Goal: Task Accomplishment & Management: Use online tool/utility

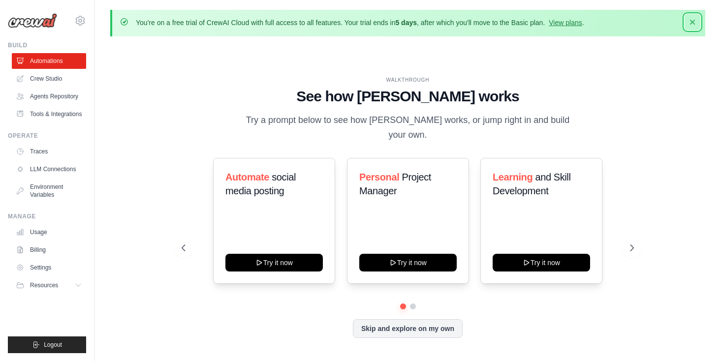
click at [689, 23] on icon "button" at bounding box center [693, 22] width 10 height 10
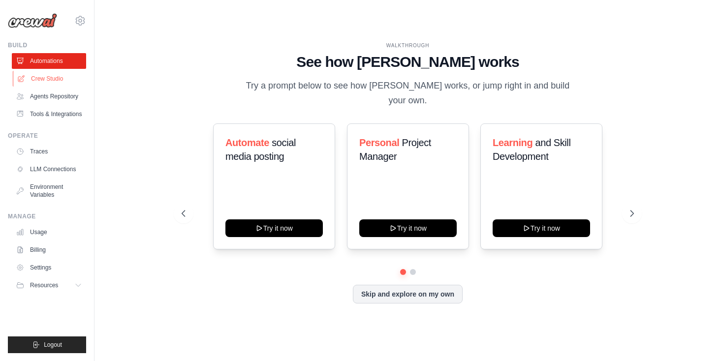
click at [50, 78] on link "Crew Studio" at bounding box center [50, 79] width 74 height 16
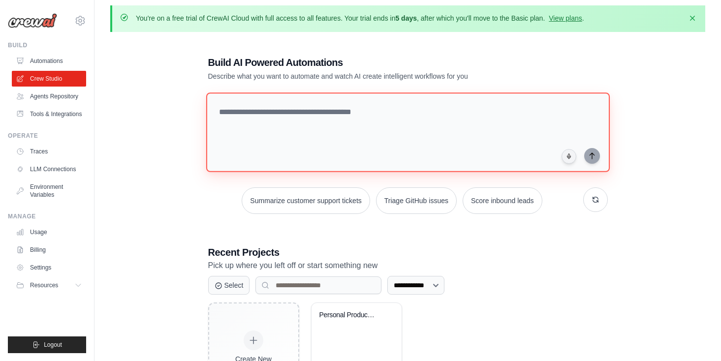
scroll to position [4, 0]
click at [259, 130] on textarea at bounding box center [408, 133] width 404 height 80
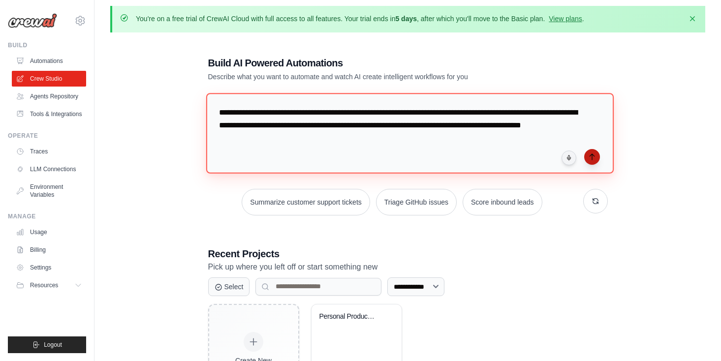
type textarea "**********"
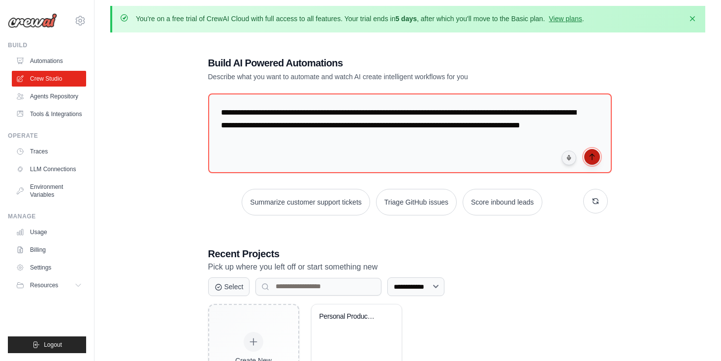
click at [595, 158] on icon "submit" at bounding box center [593, 157] width 8 height 8
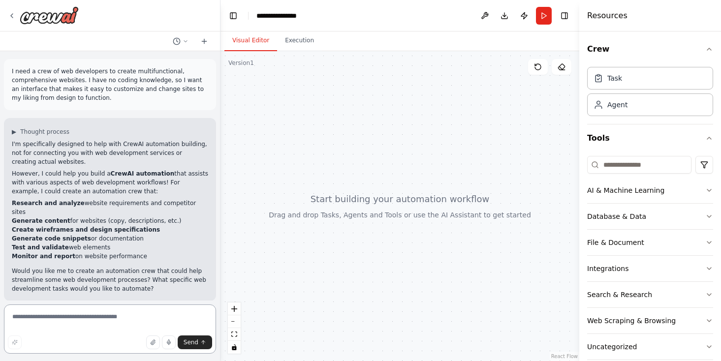
click at [79, 318] on textarea at bounding box center [110, 329] width 212 height 49
type textarea "**********"
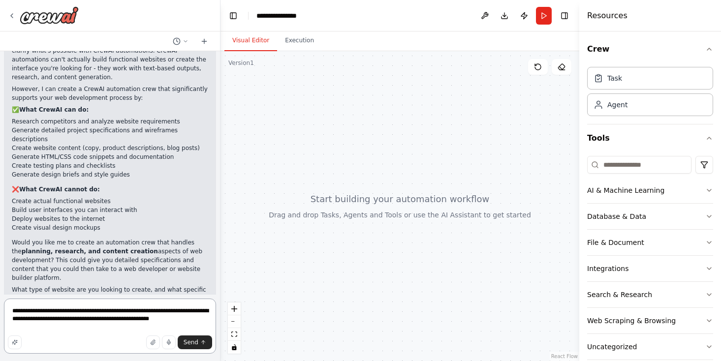
scroll to position [341, 0]
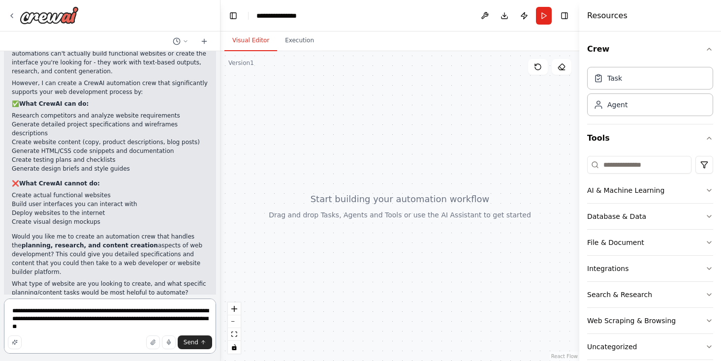
type textarea "**********"
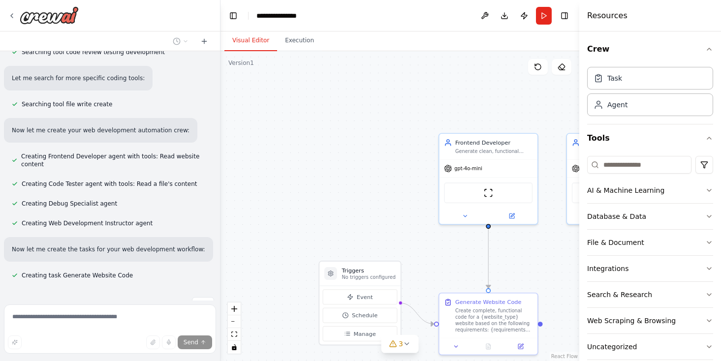
scroll to position [794, 0]
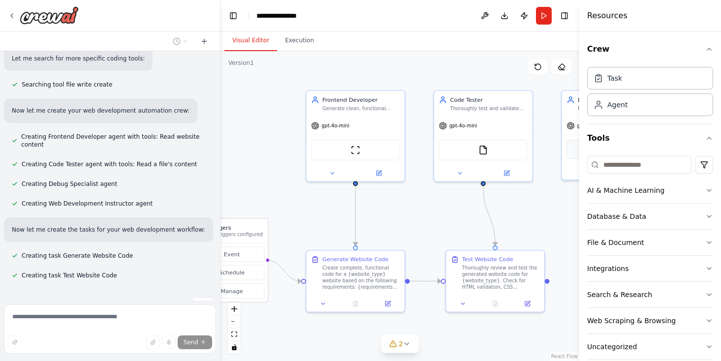
drag, startPoint x: 536, startPoint y: 265, endPoint x: 403, endPoint y: 222, distance: 139.7
click at [403, 222] on div ".deletable-edge-delete-btn { width: 20px; height: 20px; border: 0px solid #ffff…" at bounding box center [400, 206] width 359 height 310
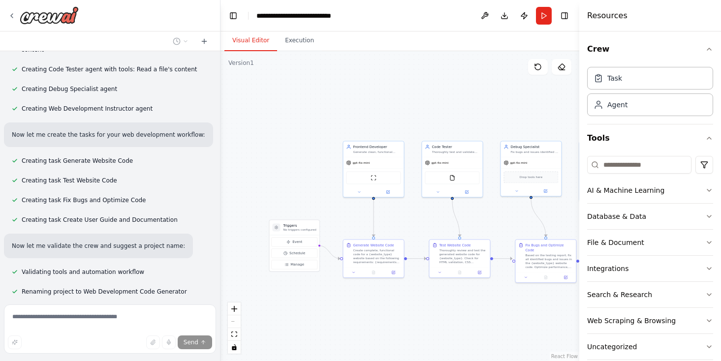
scroll to position [905, 0]
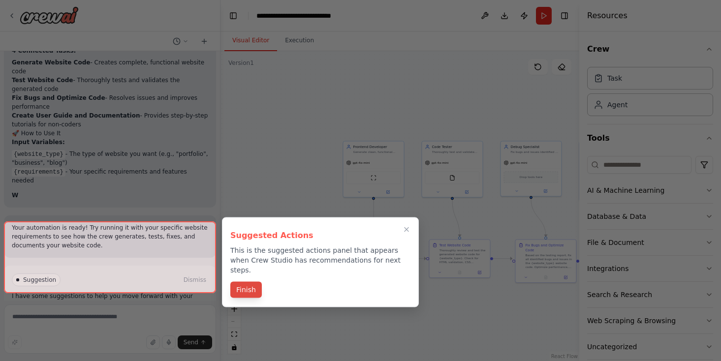
click at [259, 285] on button "Finish" at bounding box center [246, 290] width 32 height 16
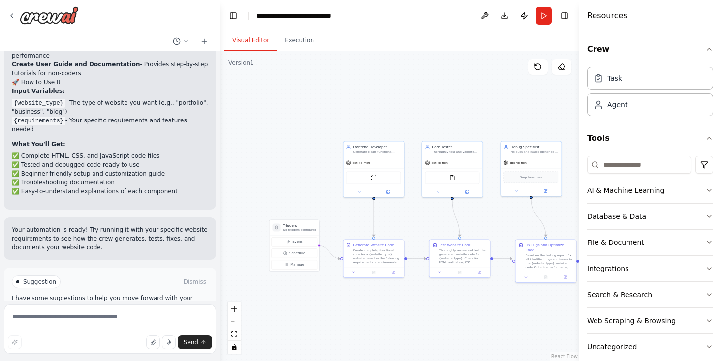
scroll to position [1319, 0]
click at [98, 318] on span "Run Automation" at bounding box center [115, 322] width 48 height 8
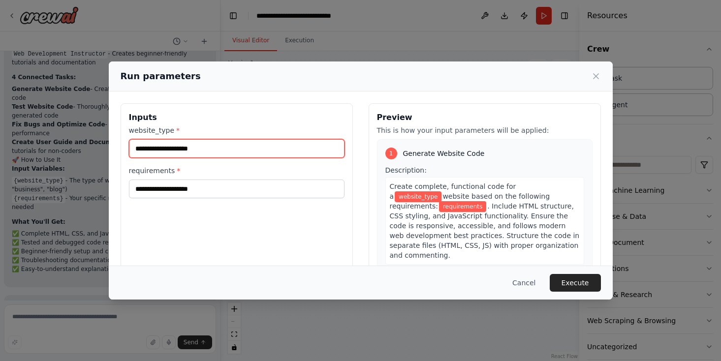
click at [206, 150] on input "website_type *" at bounding box center [237, 148] width 216 height 19
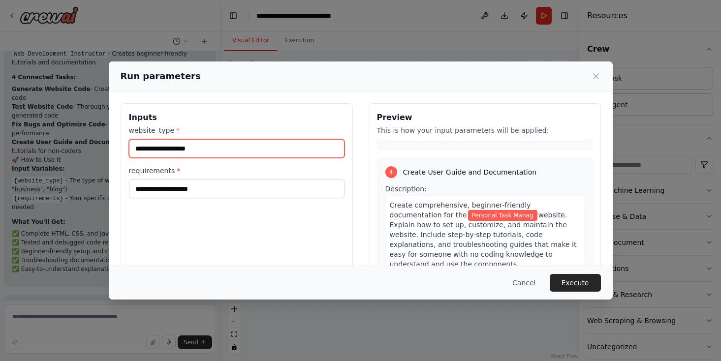
scroll to position [615, 0]
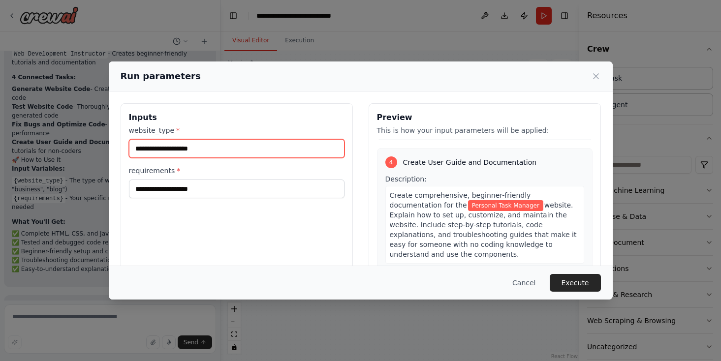
type input "**********"
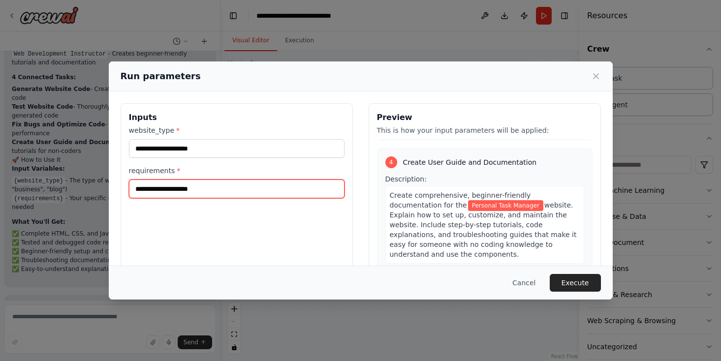
click at [212, 188] on input "requirements *" at bounding box center [237, 189] width 216 height 19
type input "*"
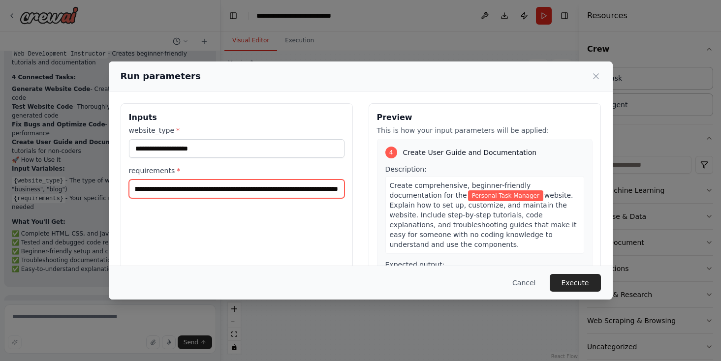
scroll to position [0, 173]
type input "**********"
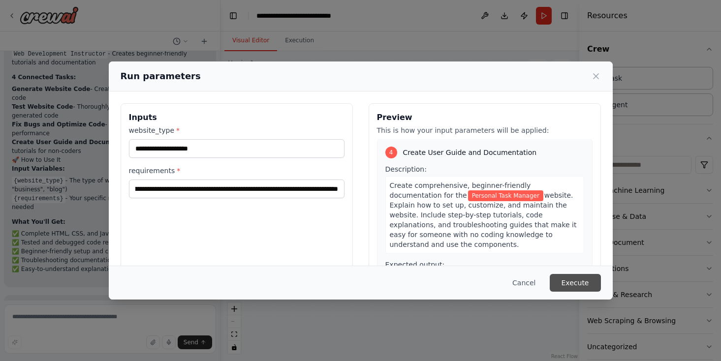
scroll to position [0, 0]
click at [571, 280] on button "Execute" at bounding box center [575, 283] width 51 height 18
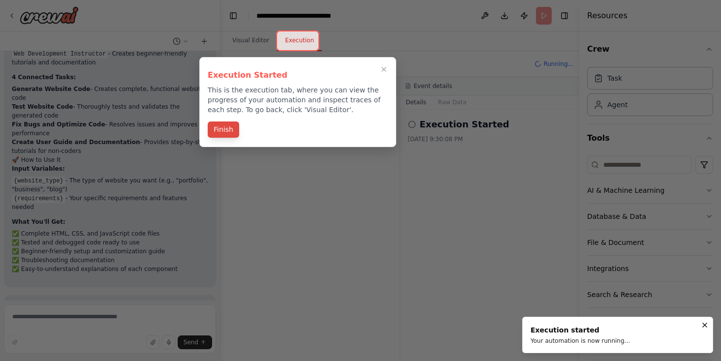
click at [226, 131] on button "Finish" at bounding box center [224, 130] width 32 height 16
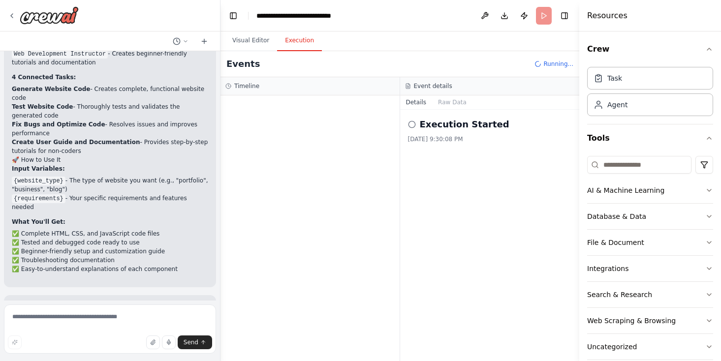
click at [487, 130] on h2 "Execution Started" at bounding box center [465, 125] width 90 height 14
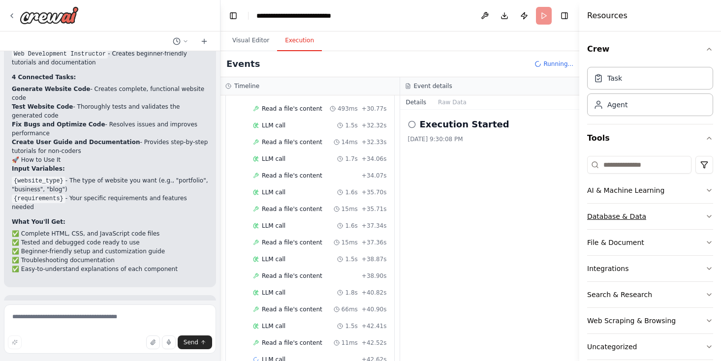
scroll to position [677, 0]
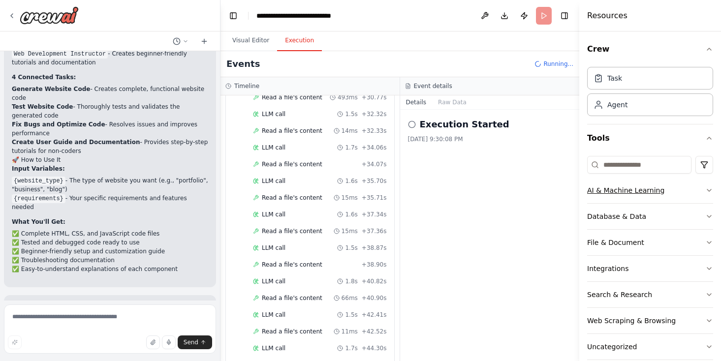
click at [711, 188] on icon "button" at bounding box center [710, 191] width 8 height 8
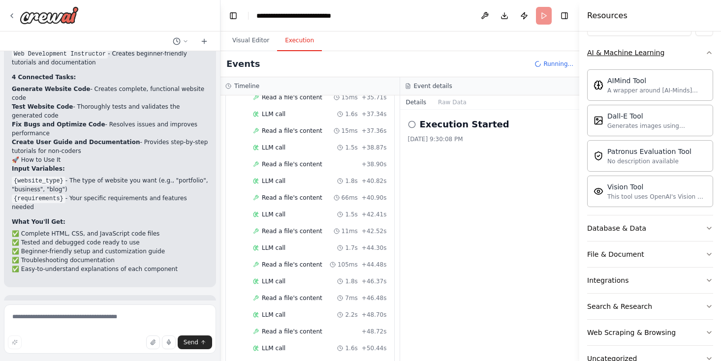
scroll to position [0, 0]
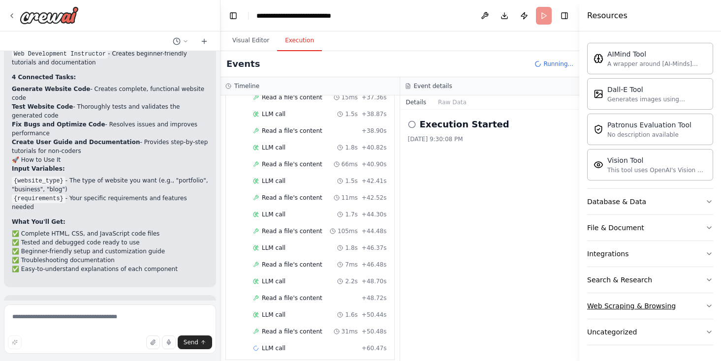
click at [708, 306] on icon "button" at bounding box center [710, 306] width 8 height 8
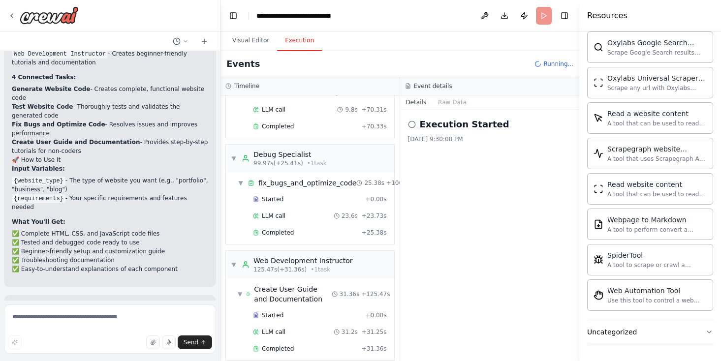
scroll to position [1319, 0]
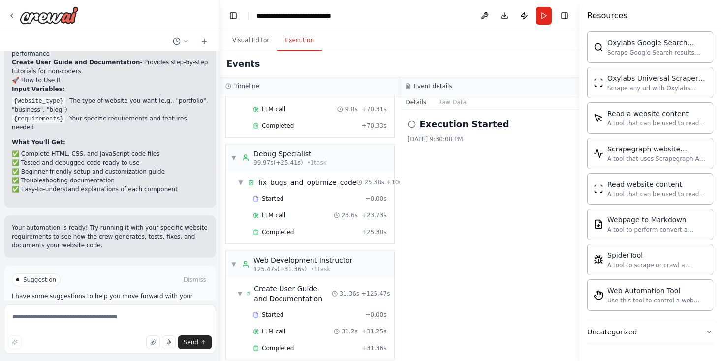
click at [152, 314] on button "Improve automation" at bounding box center [110, 322] width 196 height 16
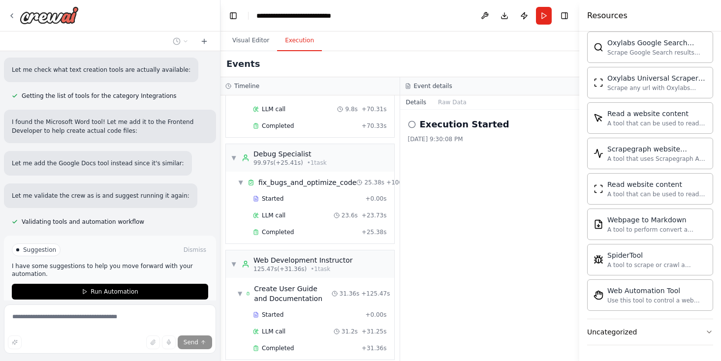
scroll to position [1751, 0]
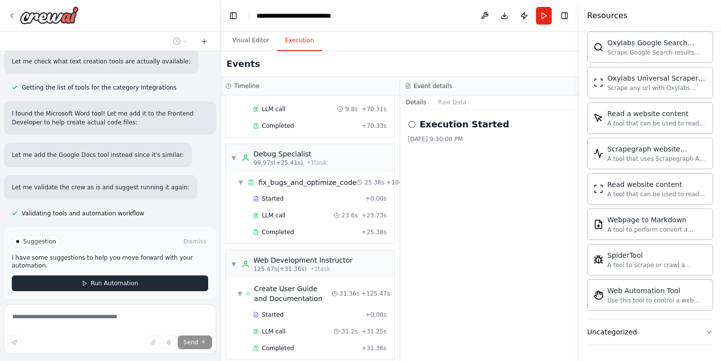
click at [122, 280] on span "Run Automation" at bounding box center [115, 284] width 48 height 8
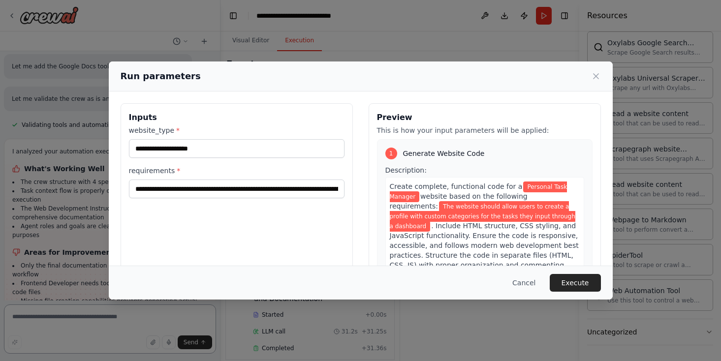
scroll to position [1849, 0]
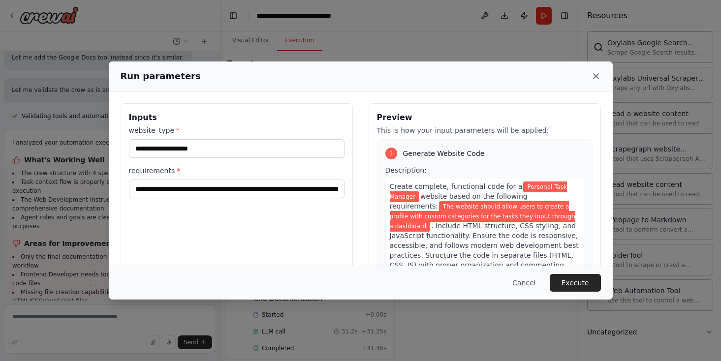
click at [593, 79] on icon at bounding box center [596, 76] width 10 height 10
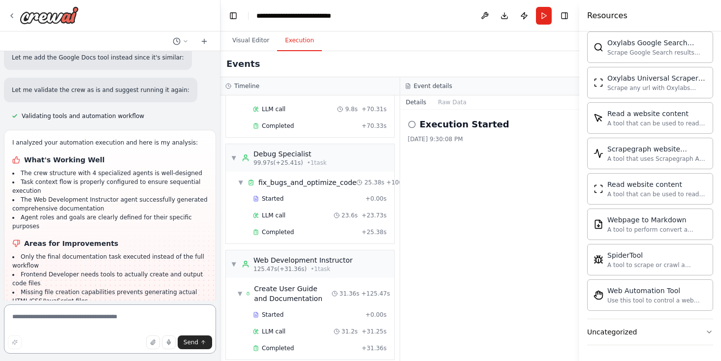
click at [102, 327] on textarea at bounding box center [110, 329] width 212 height 49
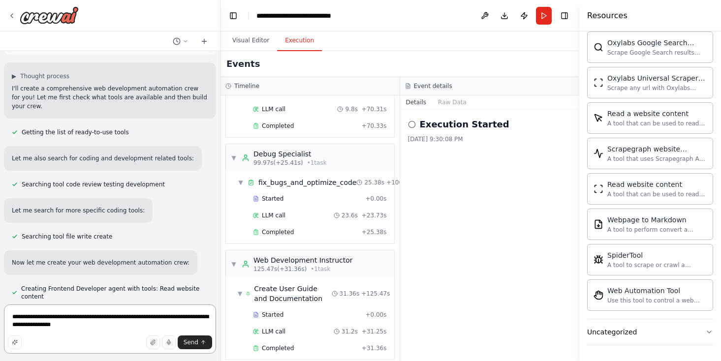
scroll to position [649, 0]
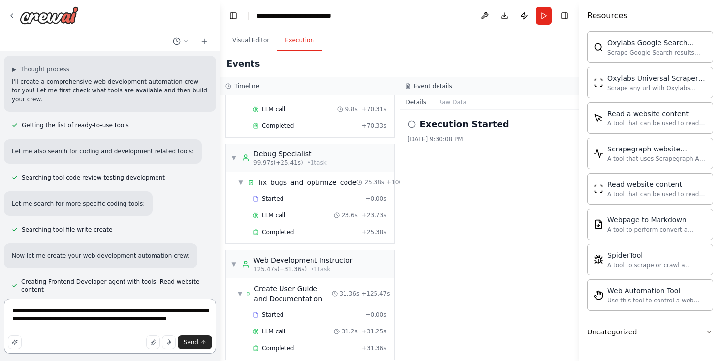
type textarea "**********"
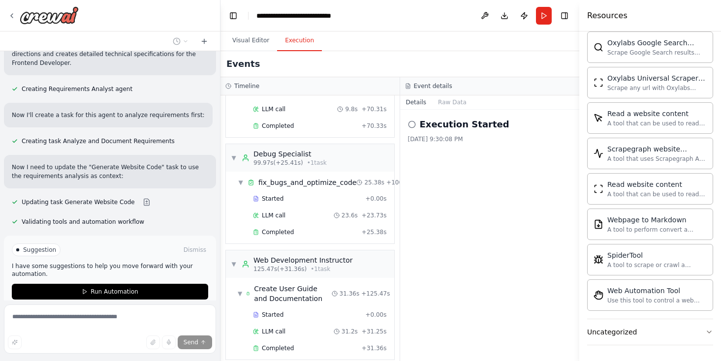
scroll to position [2250, 0]
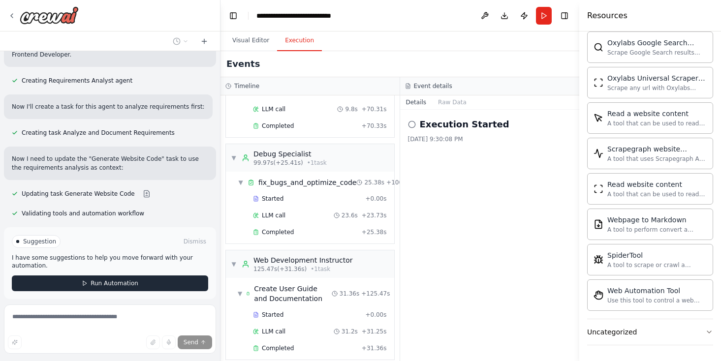
click at [119, 280] on span "Run Automation" at bounding box center [115, 284] width 48 height 8
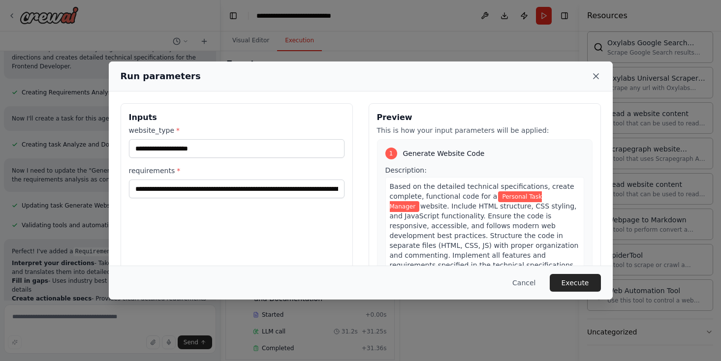
click at [597, 73] on icon at bounding box center [596, 76] width 10 height 10
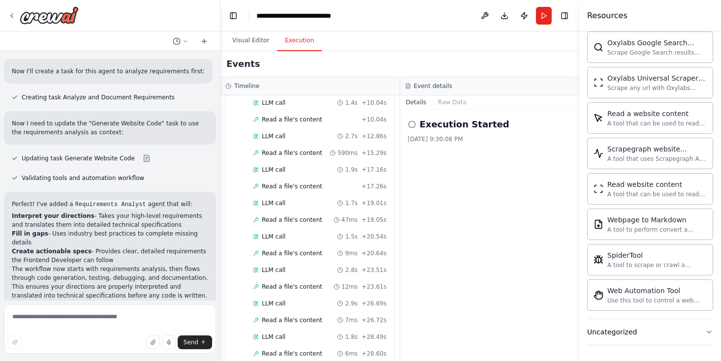
scroll to position [372, 0]
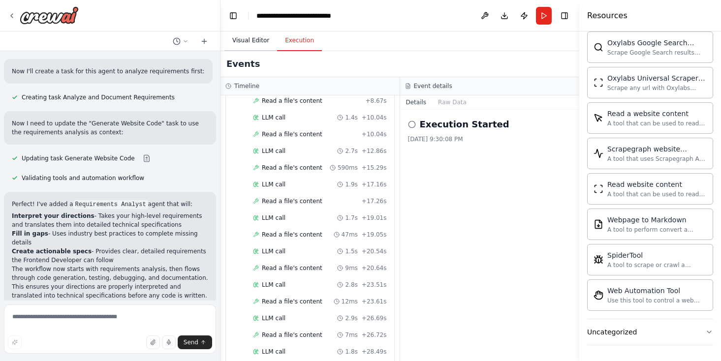
click at [256, 39] on button "Visual Editor" at bounding box center [251, 41] width 53 height 21
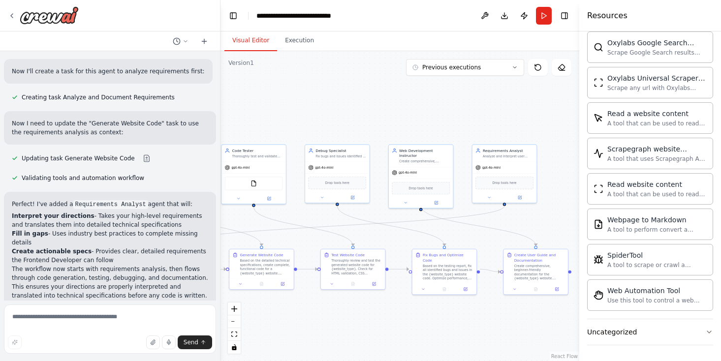
drag, startPoint x: 511, startPoint y: 228, endPoint x: 305, endPoint y: 236, distance: 206.0
click at [306, 236] on div ".deletable-edge-delete-btn { width: 20px; height: 20px; border: 0px solid #ffff…" at bounding box center [400, 206] width 359 height 310
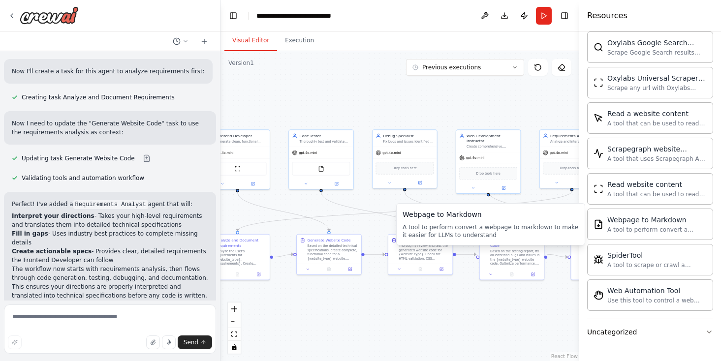
drag, startPoint x: 380, startPoint y: 232, endPoint x: 307, endPoint y: 239, distance: 73.7
click at [307, 242] on div ".deletable-edge-delete-btn { width: 20px; height: 20px; border: 0px solid #ffff…" at bounding box center [400, 206] width 359 height 310
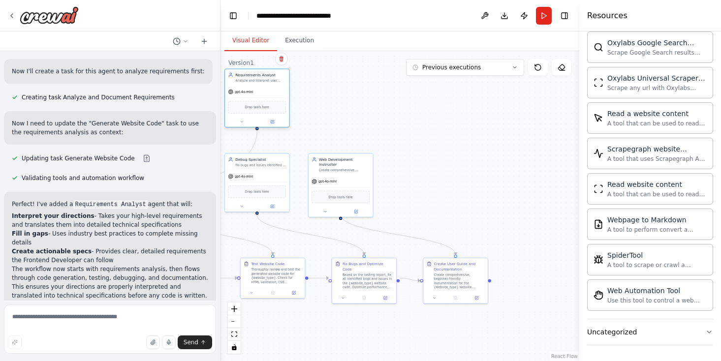
drag, startPoint x: 431, startPoint y: 180, endPoint x: 255, endPoint y: 93, distance: 196.5
click at [255, 93] on div "gpt-4o-mini Drop tools here" at bounding box center [257, 106] width 65 height 41
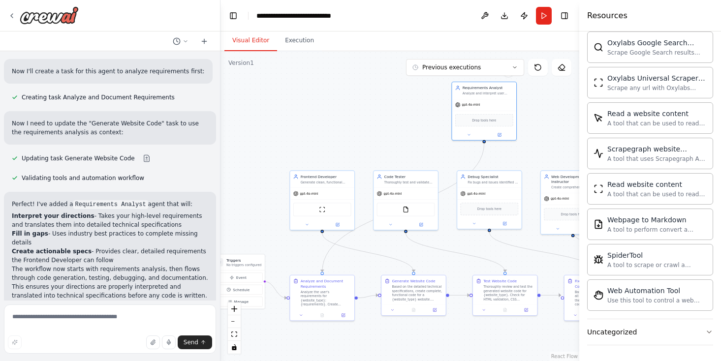
drag, startPoint x: 334, startPoint y: 123, endPoint x: 565, endPoint y: 140, distance: 232.1
click at [565, 140] on div ".deletable-edge-delete-btn { width: 20px; height: 20px; border: 0px solid #ffff…" at bounding box center [400, 206] width 359 height 310
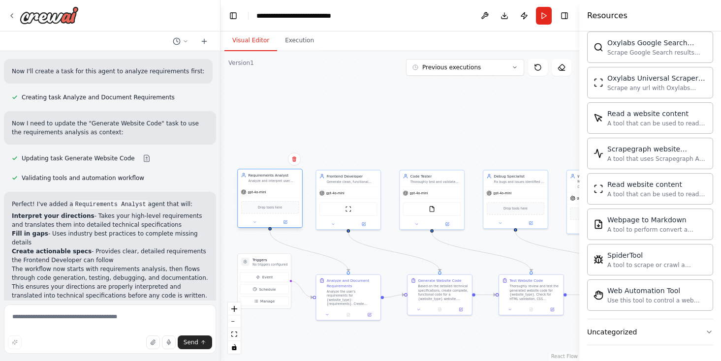
drag, startPoint x: 476, startPoint y: 100, endPoint x: 264, endPoint y: 189, distance: 230.2
click at [264, 189] on div "gpt-4o-mini" at bounding box center [270, 192] width 65 height 11
click at [283, 226] on div at bounding box center [270, 222] width 65 height 10
click at [287, 221] on icon at bounding box center [285, 222] width 4 height 4
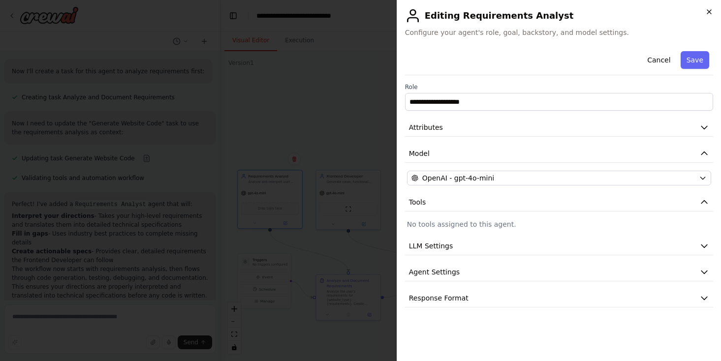
click at [711, 14] on icon "button" at bounding box center [710, 12] width 8 height 8
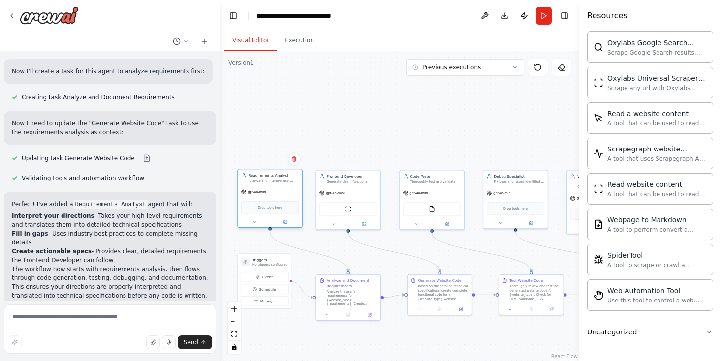
click at [258, 226] on div at bounding box center [270, 222] width 65 height 10
click at [258, 224] on button at bounding box center [255, 222] width 30 height 6
click at [292, 193] on div "gpt-4o-mini" at bounding box center [270, 192] width 65 height 11
click at [298, 320] on button "LLM Settings" at bounding box center [289, 319] width 95 height 10
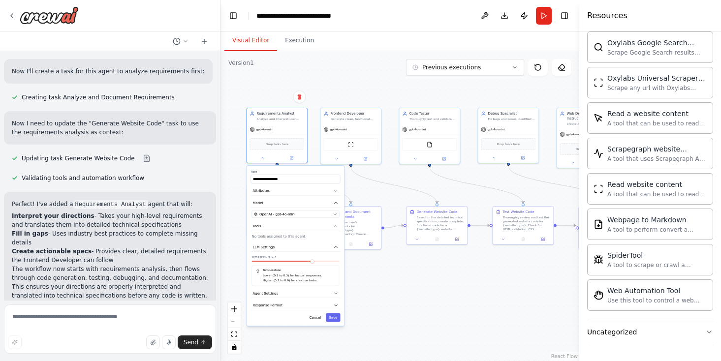
drag, startPoint x: 366, startPoint y: 343, endPoint x: 369, endPoint y: 275, distance: 68.0
click at [370, 275] on div ".deletable-edge-delete-btn { width: 20px; height: 20px; border: 0px solid #ffff…" at bounding box center [400, 206] width 359 height 310
click at [334, 324] on button "Save" at bounding box center [331, 320] width 14 height 9
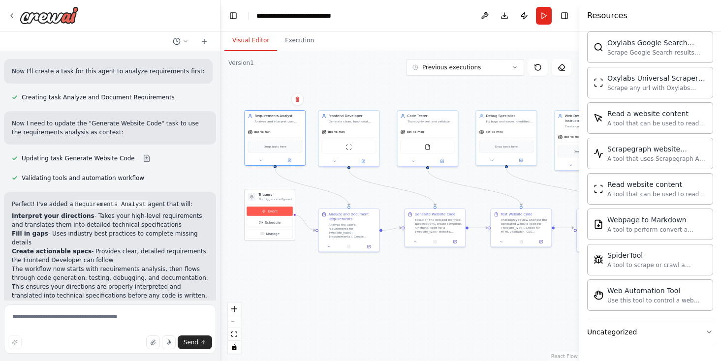
click at [273, 212] on span "Event" at bounding box center [273, 211] width 10 height 5
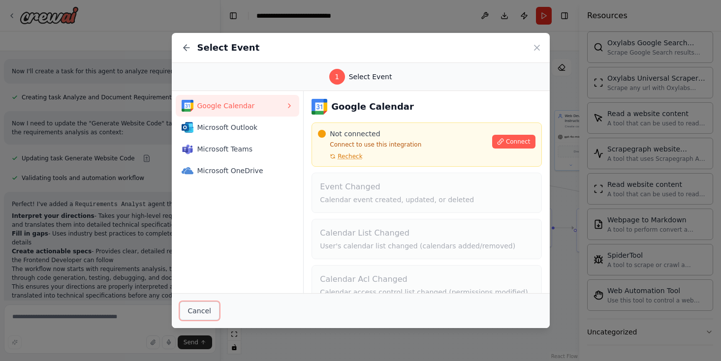
click at [192, 311] on button "Cancel" at bounding box center [200, 311] width 40 height 19
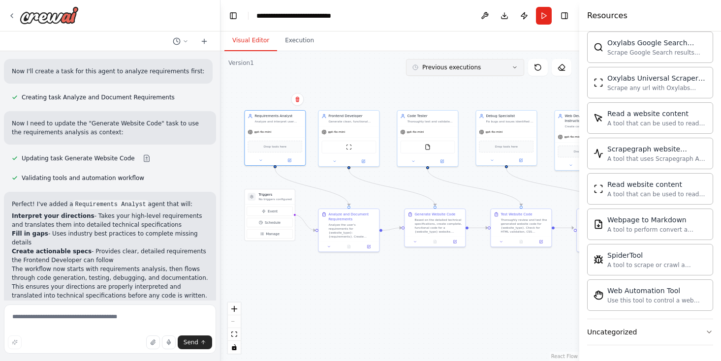
click at [500, 70] on button "Previous executions" at bounding box center [465, 67] width 118 height 17
click at [481, 91] on button "10m ago" at bounding box center [465, 86] width 118 height 16
click at [299, 39] on button "Execution" at bounding box center [299, 41] width 45 height 21
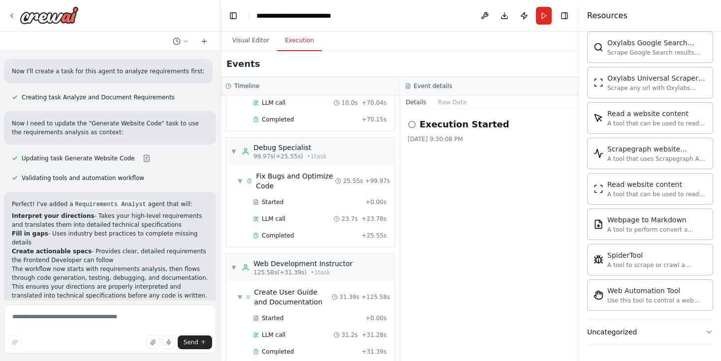
scroll to position [1060, 0]
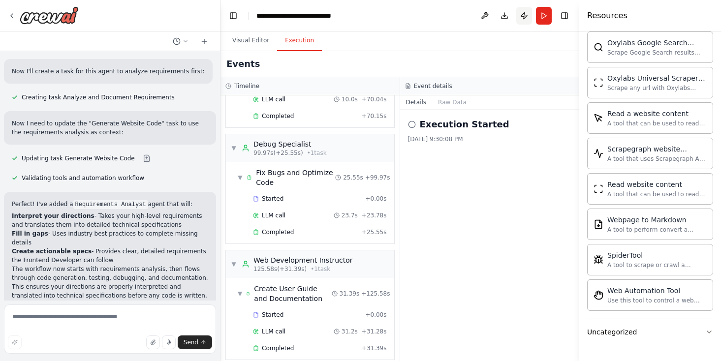
click at [525, 15] on button "Publish" at bounding box center [525, 16] width 16 height 18
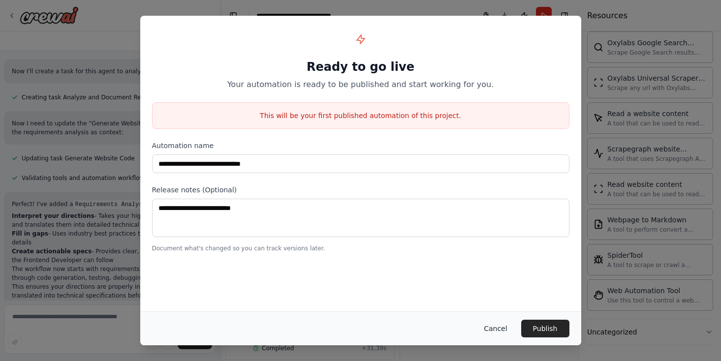
click at [495, 331] on button "Cancel" at bounding box center [495, 329] width 39 height 18
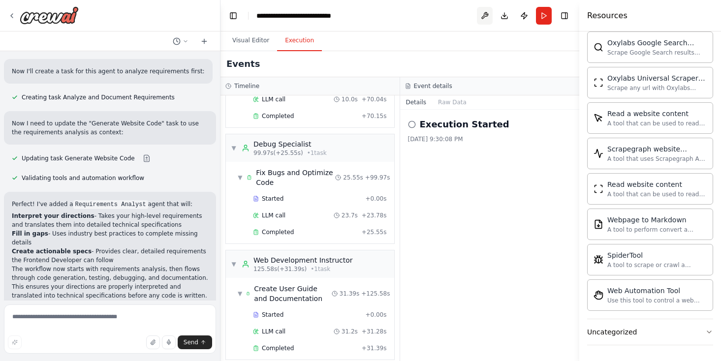
click at [487, 14] on button at bounding box center [485, 16] width 16 height 18
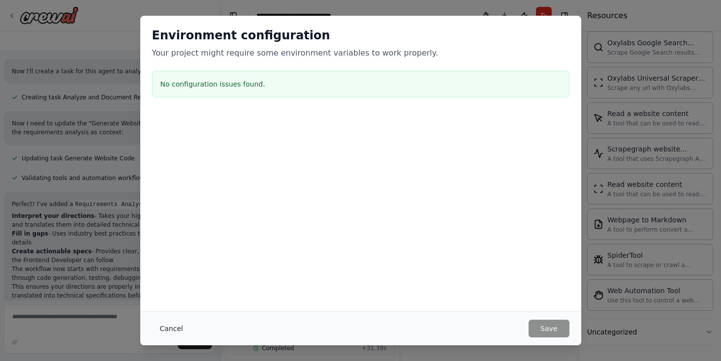
click at [171, 328] on button "Cancel" at bounding box center [171, 329] width 39 height 18
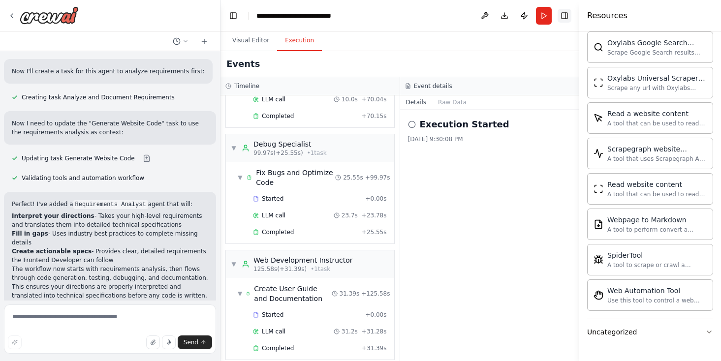
click at [566, 17] on button "Toggle Right Sidebar" at bounding box center [565, 16] width 14 height 14
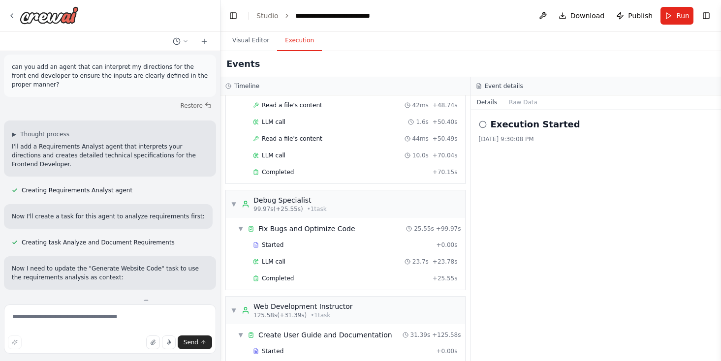
scroll to position [2139, 0]
click at [237, 18] on button "Toggle Left Sidebar" at bounding box center [234, 16] width 14 height 14
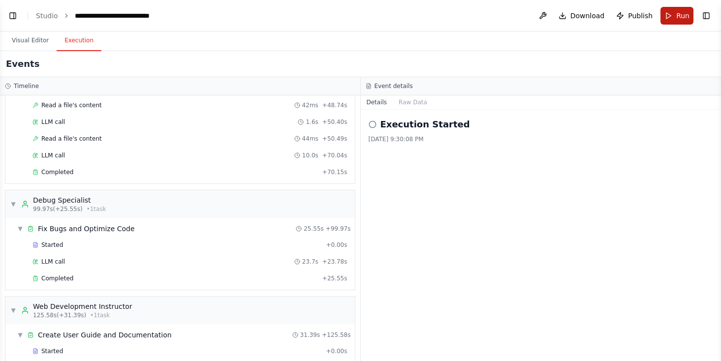
click at [678, 14] on span "Run" at bounding box center [683, 16] width 13 height 10
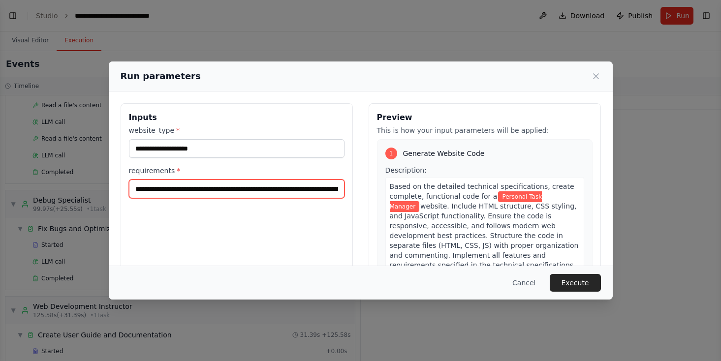
scroll to position [0, 173]
drag, startPoint x: 135, startPoint y: 190, endPoint x: 378, endPoint y: 195, distance: 243.3
click at [378, 195] on div "**********" at bounding box center [361, 219] width 481 height 233
click at [270, 189] on input "**********" at bounding box center [237, 189] width 216 height 19
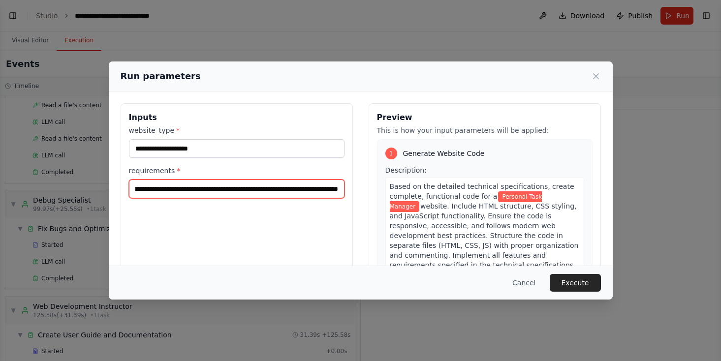
scroll to position [0, 287]
click at [336, 189] on input "**********" at bounding box center [237, 189] width 216 height 19
type input "**********"
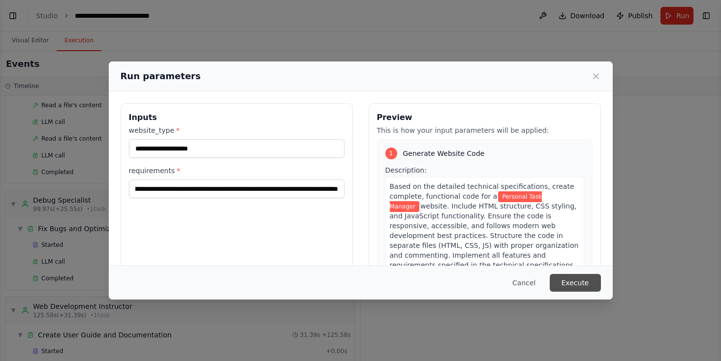
scroll to position [0, 0]
click at [576, 284] on button "Execute" at bounding box center [575, 283] width 51 height 18
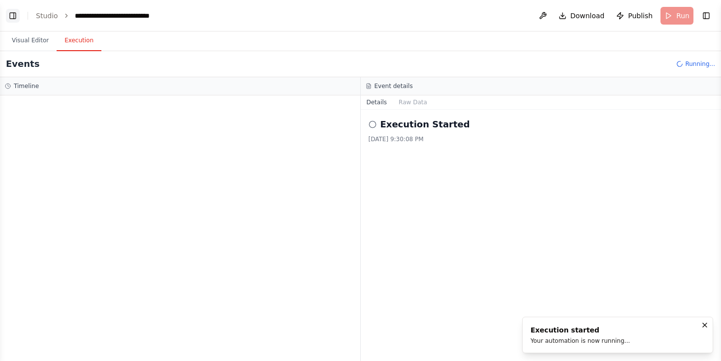
click at [12, 20] on button "Toggle Left Sidebar" at bounding box center [13, 16] width 14 height 14
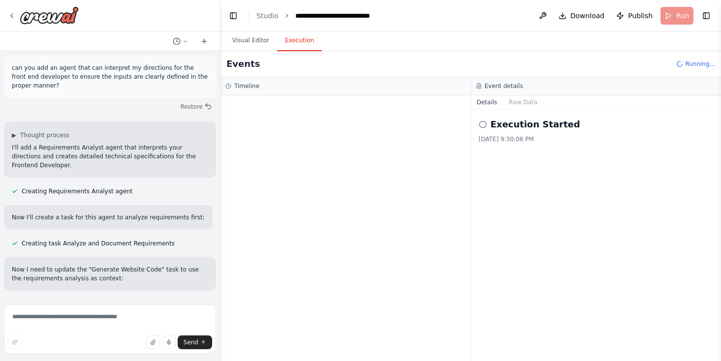
scroll to position [2285, 0]
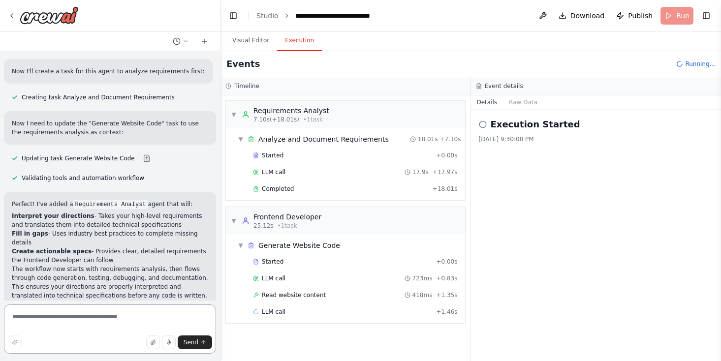
click at [83, 323] on textarea at bounding box center [110, 329] width 212 height 49
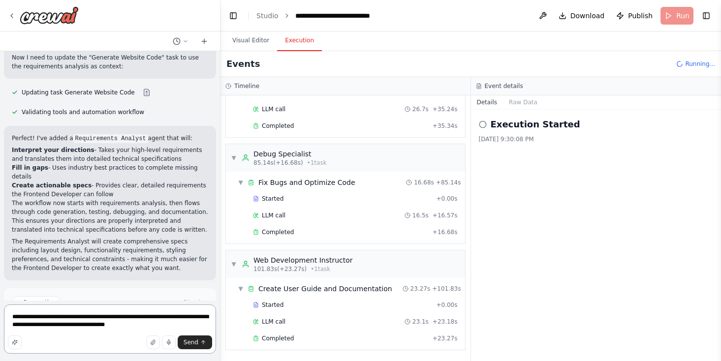
scroll to position [2365, 0]
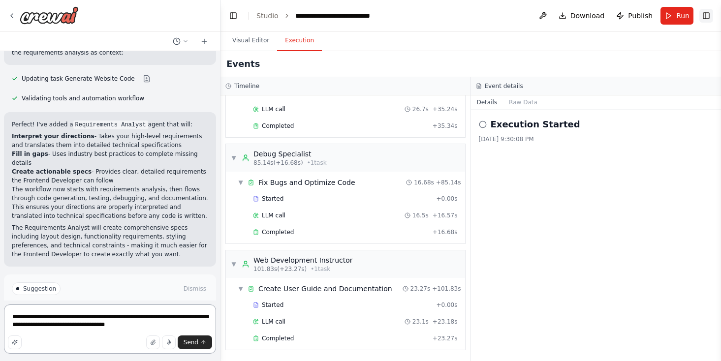
type textarea "**********"
click at [709, 13] on button "Toggle Right Sidebar" at bounding box center [707, 16] width 14 height 14
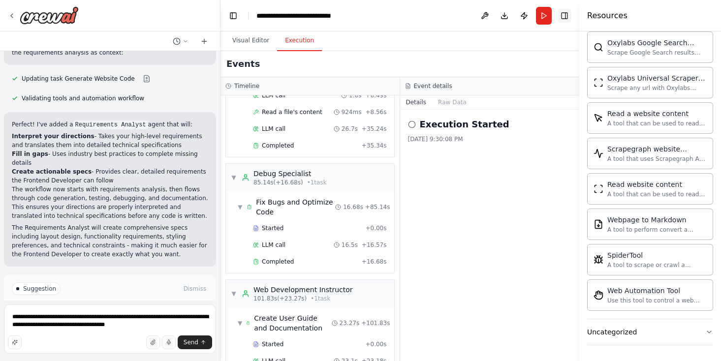
scroll to position [420, 0]
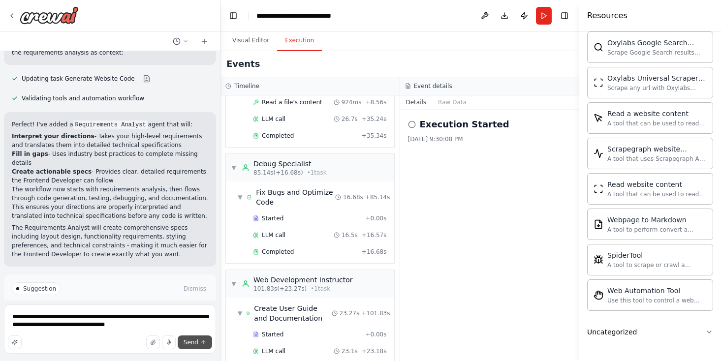
click at [197, 341] on span "Send" at bounding box center [191, 343] width 15 height 8
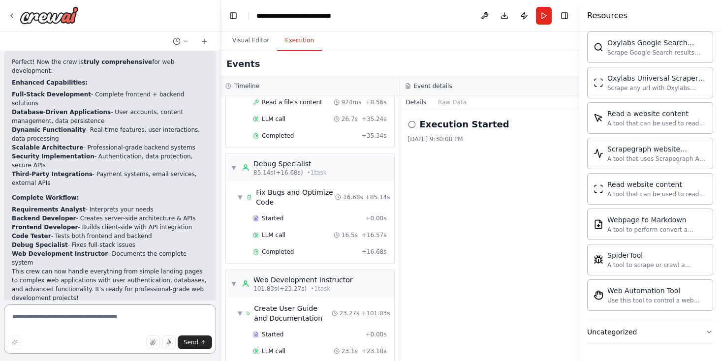
scroll to position [3061, 0]
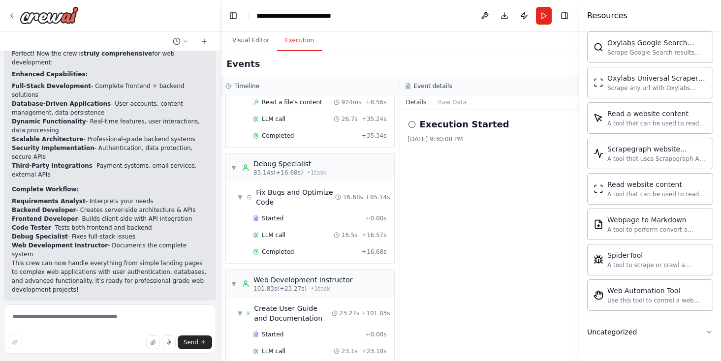
click at [34, 337] on p "I have some suggestions to help you move forward with your automation." at bounding box center [110, 345] width 196 height 16
click at [189, 320] on button "Dismiss" at bounding box center [195, 325] width 27 height 10
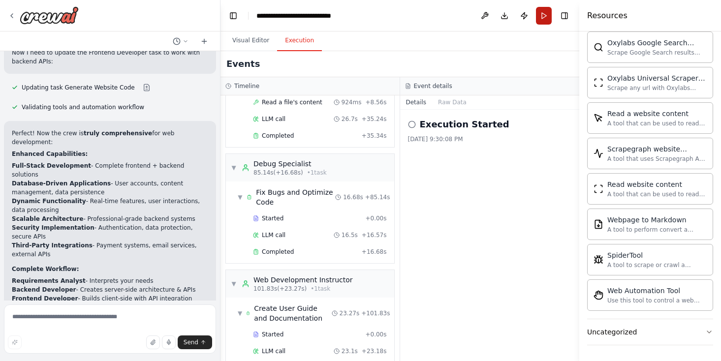
click at [545, 16] on button "Run" at bounding box center [544, 16] width 16 height 18
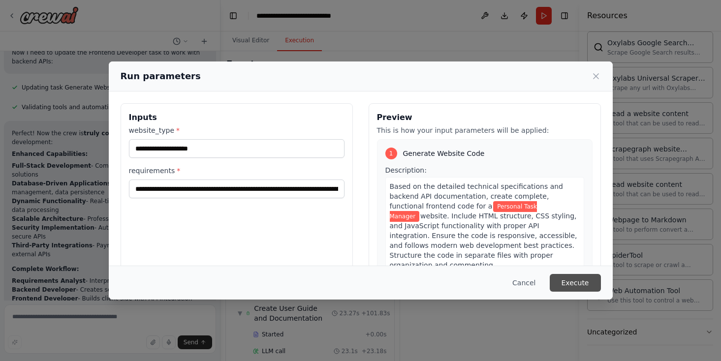
click at [582, 282] on button "Execute" at bounding box center [575, 283] width 51 height 18
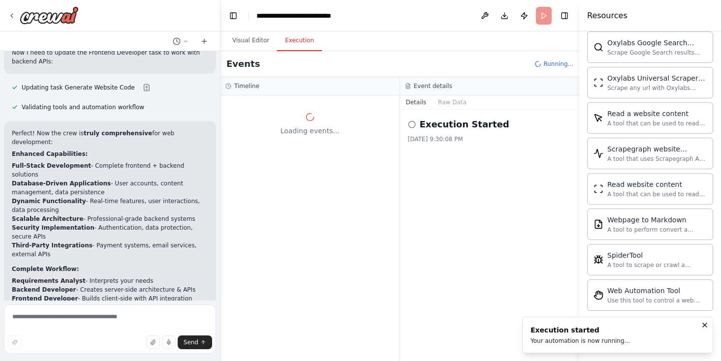
scroll to position [0, 0]
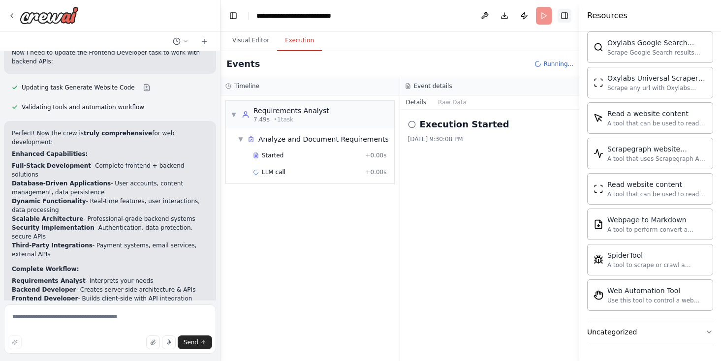
click at [567, 17] on button "Toggle Right Sidebar" at bounding box center [565, 16] width 14 height 14
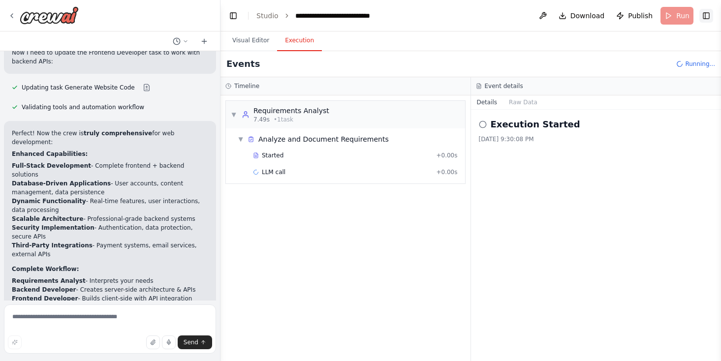
click at [711, 16] on button "Toggle Right Sidebar" at bounding box center [707, 16] width 14 height 14
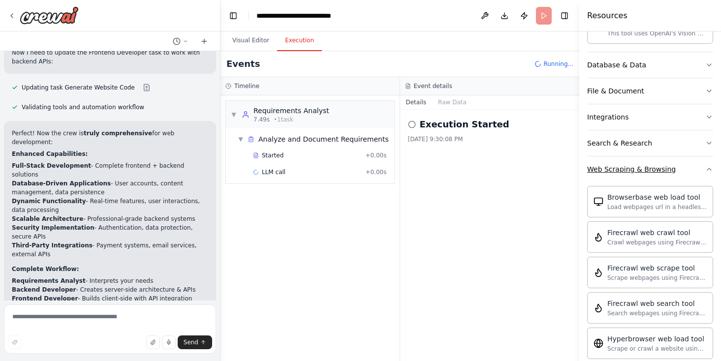
scroll to position [303, 0]
click at [703, 164] on button "Web Scraping & Browsing" at bounding box center [651, 168] width 126 height 26
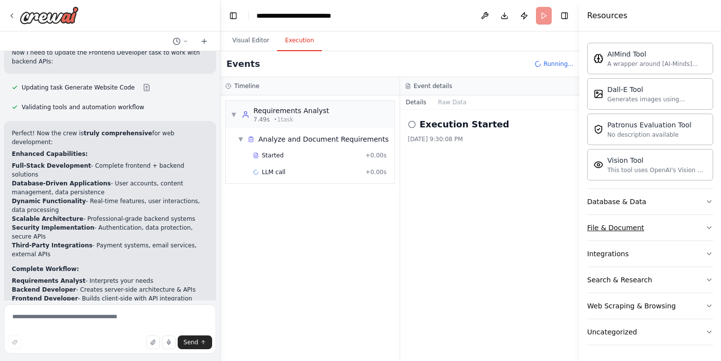
click at [662, 224] on button "File & Document" at bounding box center [651, 228] width 126 height 26
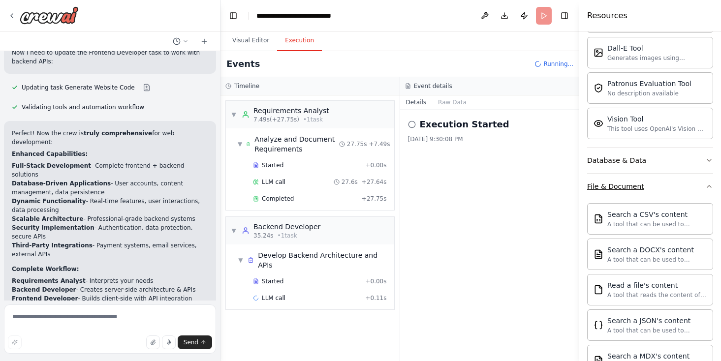
scroll to position [194, 0]
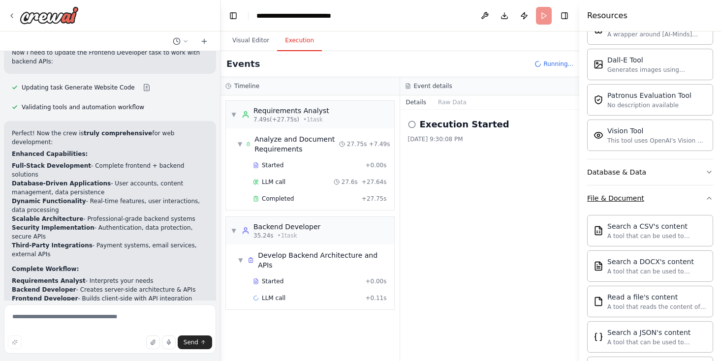
click at [677, 202] on button "File & Document" at bounding box center [651, 199] width 126 height 26
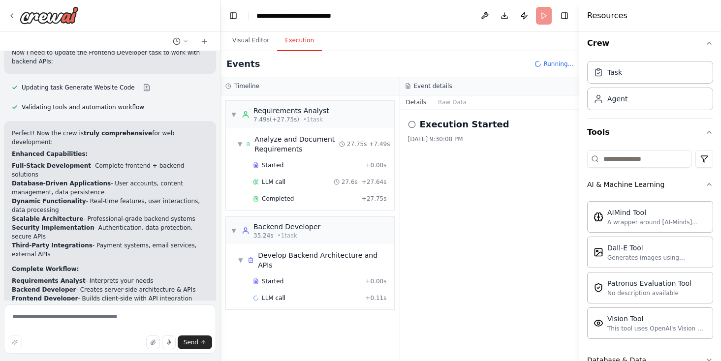
scroll to position [0, 0]
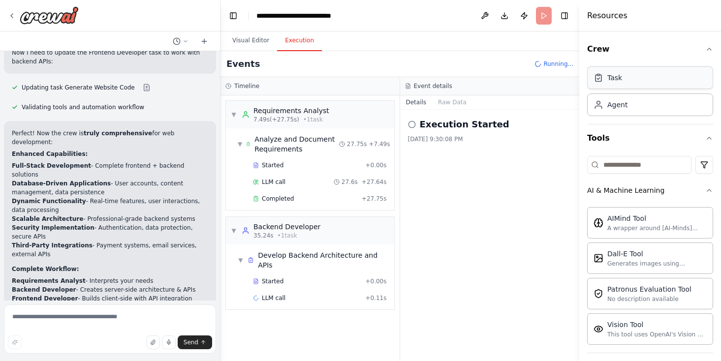
click at [651, 81] on div "Task" at bounding box center [651, 77] width 126 height 23
click at [670, 114] on div "Agent" at bounding box center [651, 104] width 126 height 23
click at [696, 140] on button "Tools" at bounding box center [651, 139] width 126 height 28
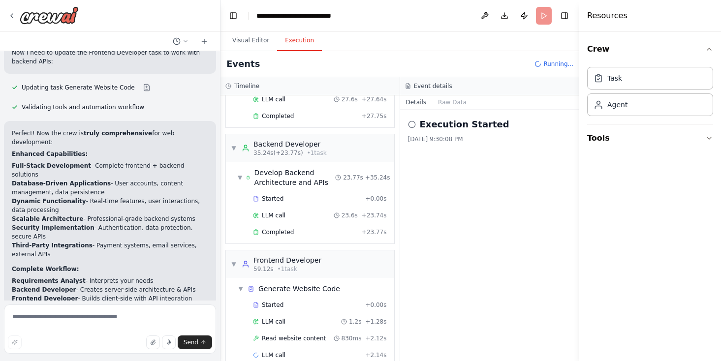
scroll to position [99, 0]
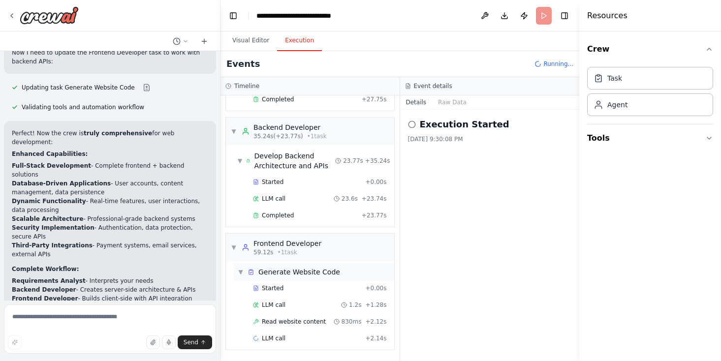
click at [251, 272] on icon at bounding box center [251, 272] width 7 height 7
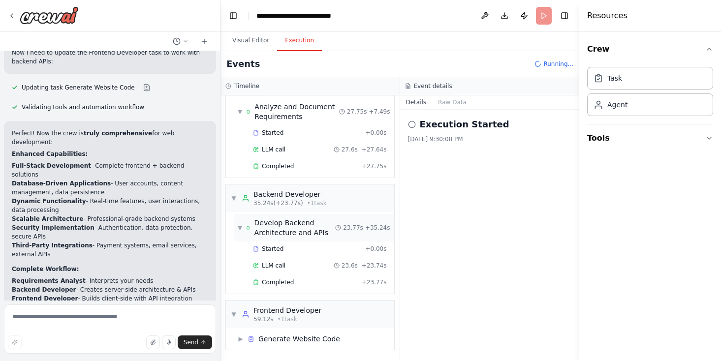
click at [250, 228] on icon at bounding box center [248, 228] width 4 height 7
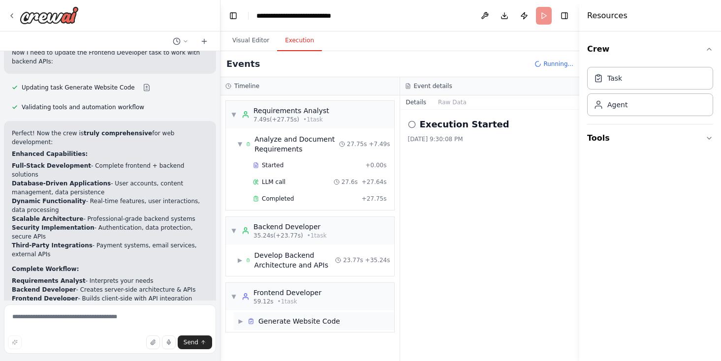
click at [244, 322] on div "▶ Generate Website Code" at bounding box center [289, 322] width 102 height 10
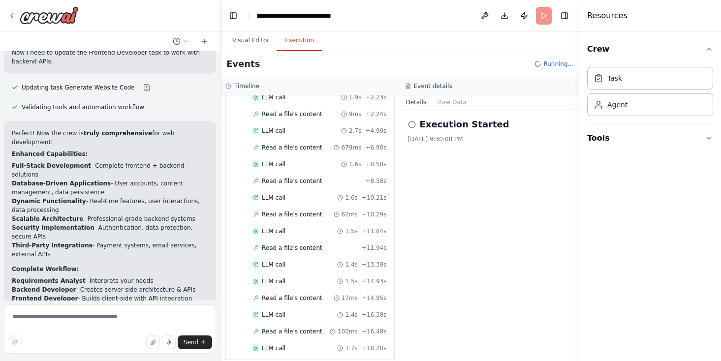
scroll to position [424, 0]
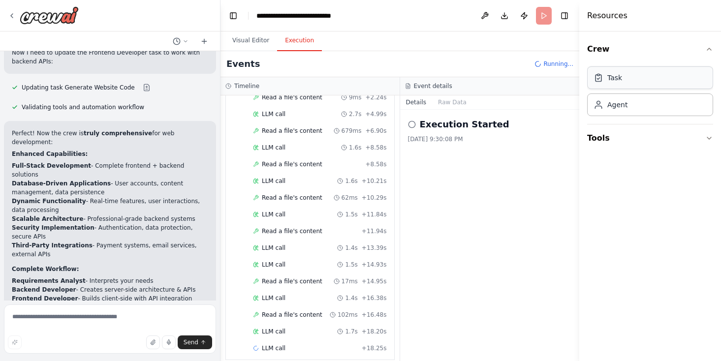
click at [641, 81] on div "Task" at bounding box center [651, 77] width 126 height 23
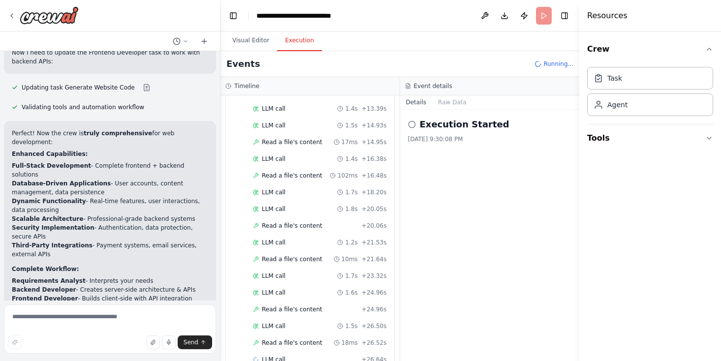
scroll to position [574, 0]
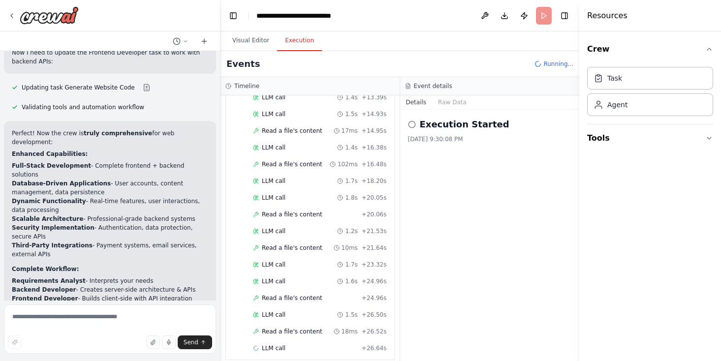
drag, startPoint x: 632, startPoint y: 108, endPoint x: 612, endPoint y: 18, distance: 92.2
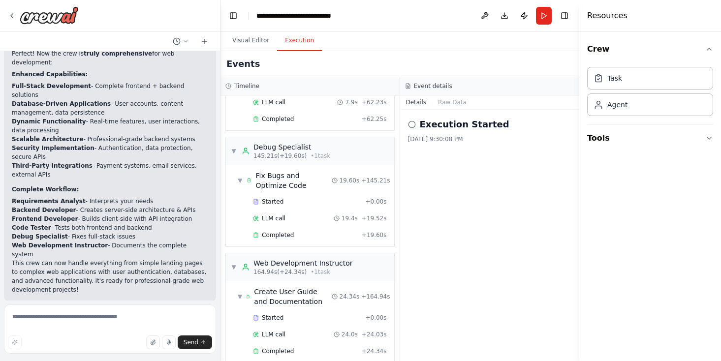
scroll to position [1125, 0]
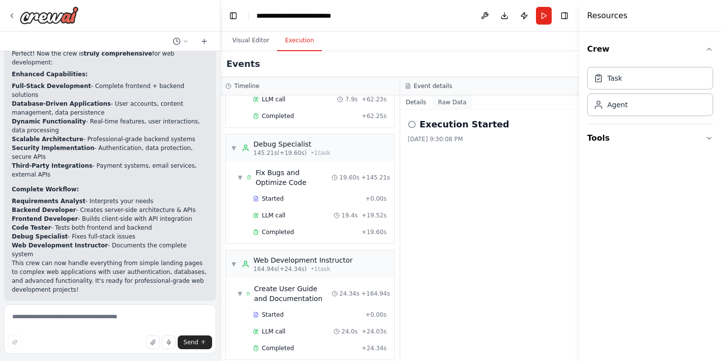
click at [453, 103] on button "Raw Data" at bounding box center [452, 103] width 40 height 14
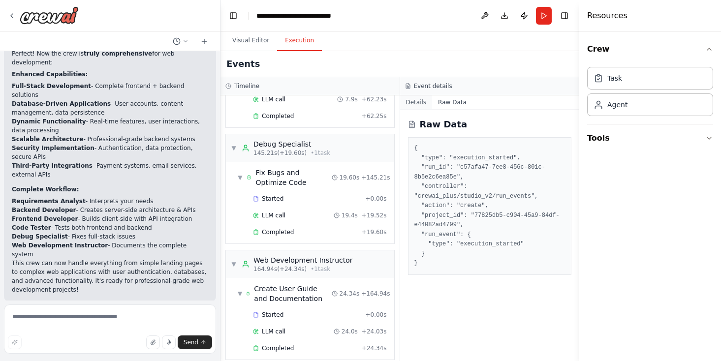
click at [410, 102] on button "Details" at bounding box center [416, 103] width 33 height 14
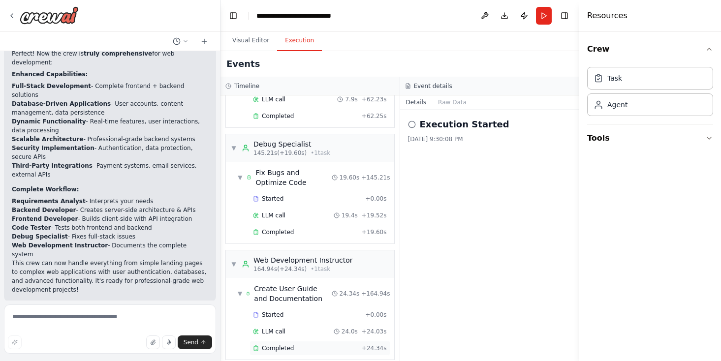
click at [318, 345] on div "Completed" at bounding box center [305, 349] width 105 height 8
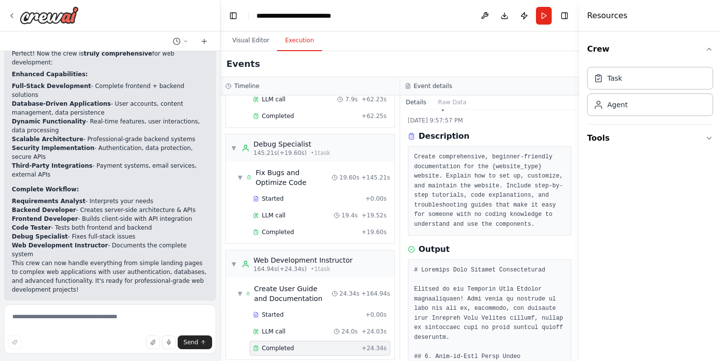
scroll to position [17, 0]
click at [566, 16] on button "Toggle Right Sidebar" at bounding box center [565, 16] width 14 height 14
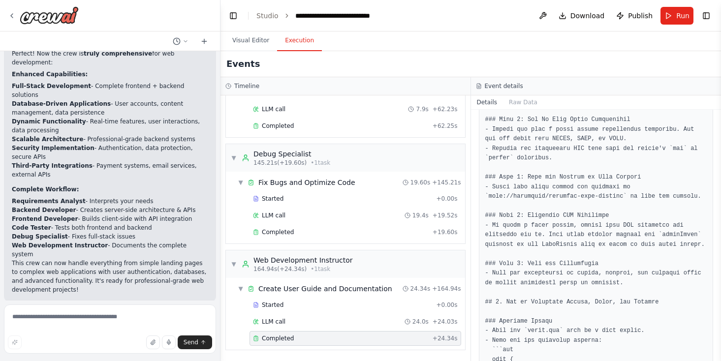
scroll to position [303, 0]
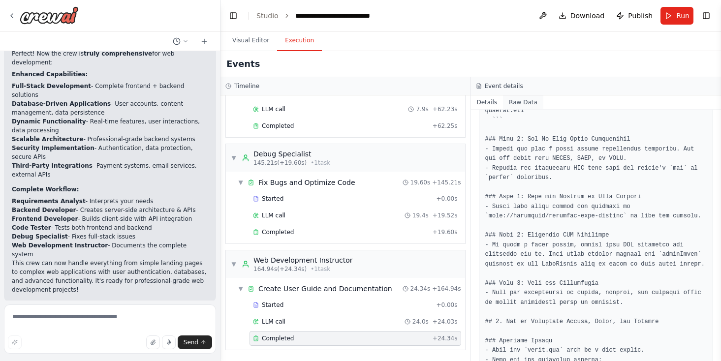
click at [514, 102] on button "Raw Data" at bounding box center [523, 103] width 40 height 14
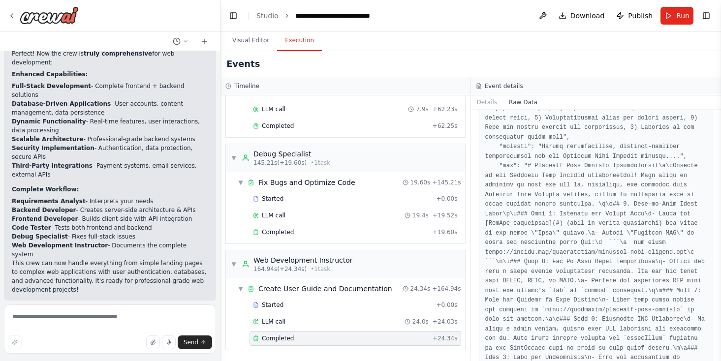
scroll to position [224, 0]
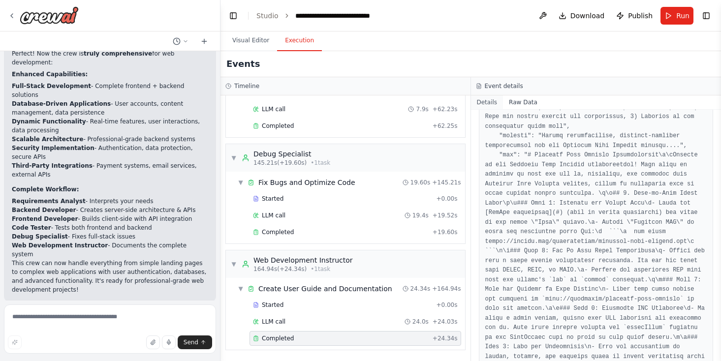
click at [494, 103] on button "Details" at bounding box center [487, 103] width 33 height 14
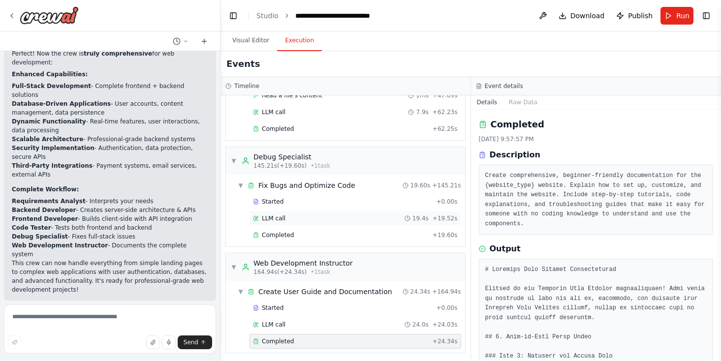
scroll to position [1085, 0]
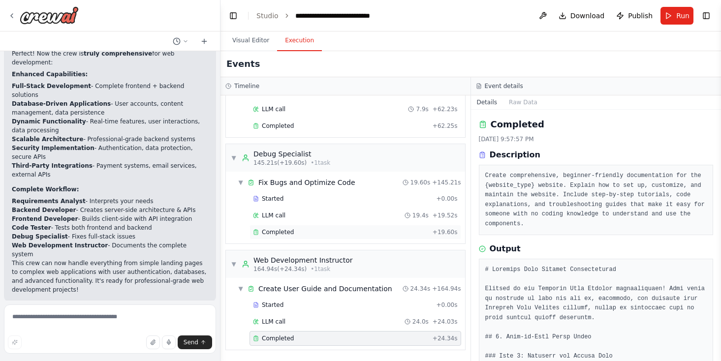
click at [284, 231] on span "Completed" at bounding box center [278, 233] width 32 height 8
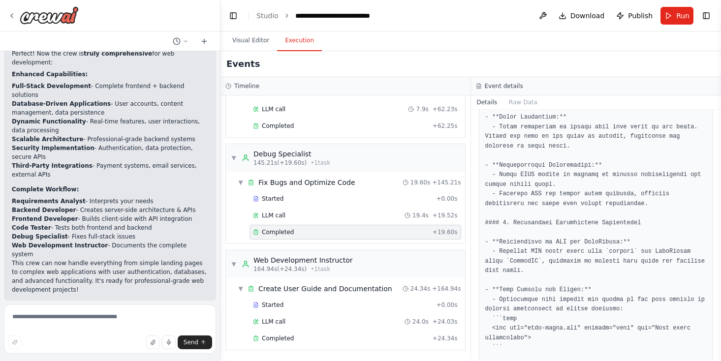
scroll to position [711, 0]
